Goal: Find specific page/section: Find specific page/section

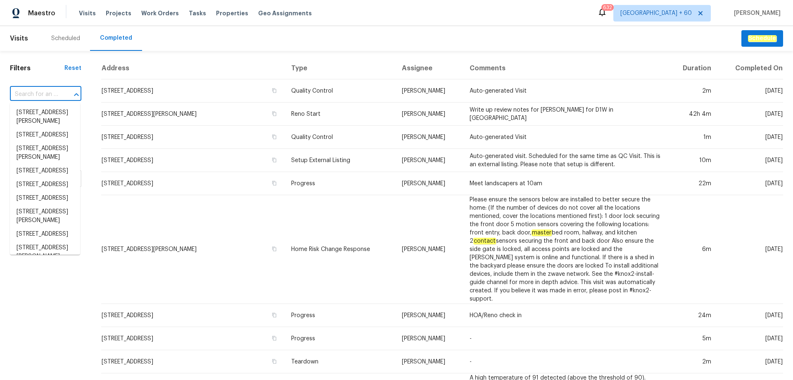
click at [40, 89] on input "text" at bounding box center [34, 94] width 48 height 13
paste input "[STREET_ADDRESS][PERSON_NAME]"
type input "[STREET_ADDRESS][PERSON_NAME]"
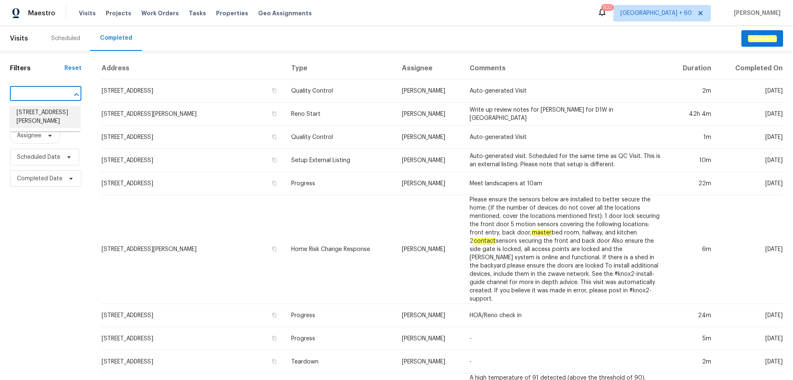
click at [42, 109] on li "[STREET_ADDRESS][PERSON_NAME]" at bounding box center [45, 117] width 70 height 22
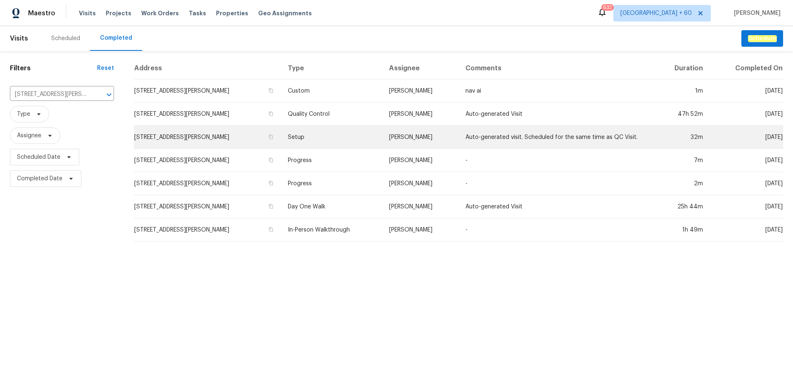
click at [314, 139] on td "Setup" at bounding box center [331, 137] width 101 height 23
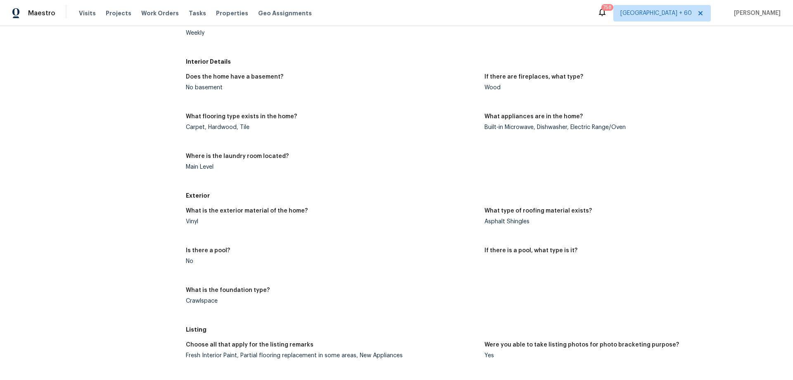
scroll to position [260, 0]
